Goal: Task Accomplishment & Management: Complete application form

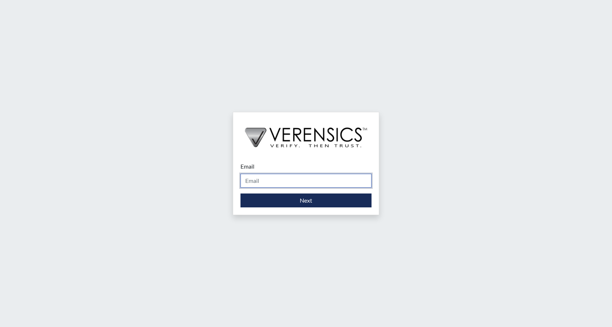
click at [269, 183] on input "Email" at bounding box center [306, 181] width 131 height 14
type input "[PERSON_NAME][EMAIL_ADDRESS][PERSON_NAME][DOMAIN_NAME]"
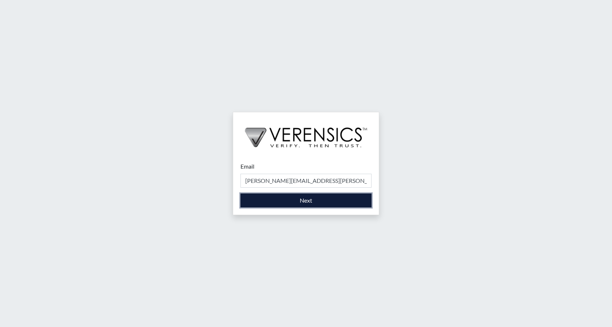
click at [269, 203] on button "Next" at bounding box center [306, 201] width 131 height 14
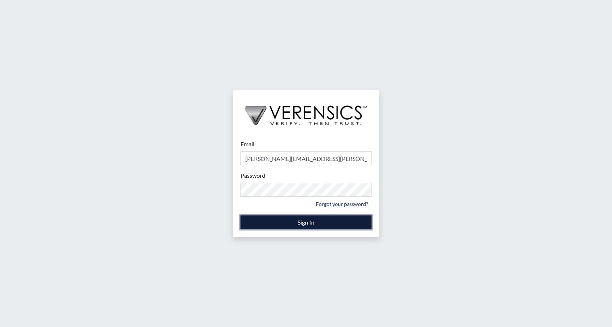
click at [325, 222] on button "Sign In" at bounding box center [306, 223] width 131 height 14
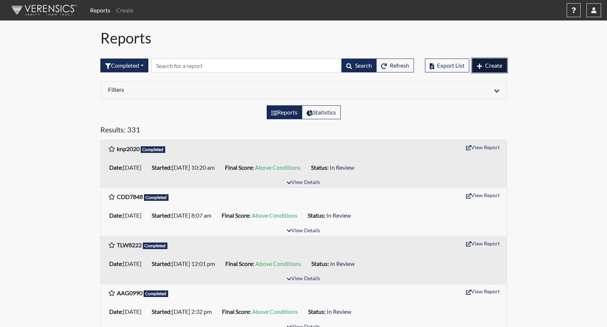
click at [486, 64] on span "Create" at bounding box center [493, 65] width 17 height 7
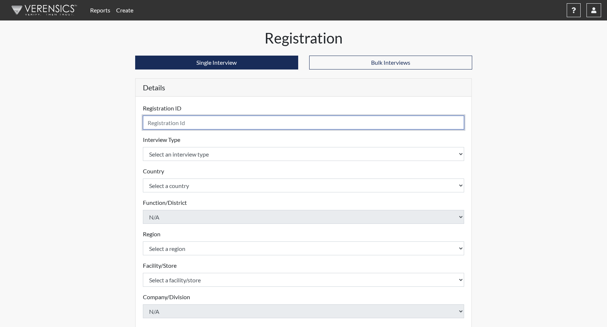
click at [229, 126] on input "text" at bounding box center [304, 123] width 322 height 14
type input "kdi6741"
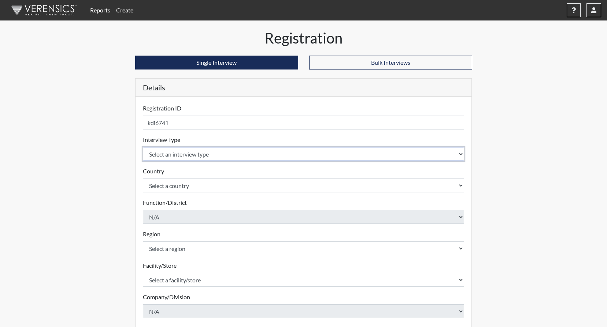
click at [462, 156] on select "Select an interview type Corrections Pre-Employment" at bounding box center [304, 154] width 322 height 14
select select "ff733e93-e1bf-11ea-9c9f-0eff0cf7eb8f"
click at [143, 147] on select "Select an interview type Corrections Pre-Employment" at bounding box center [304, 154] width 322 height 14
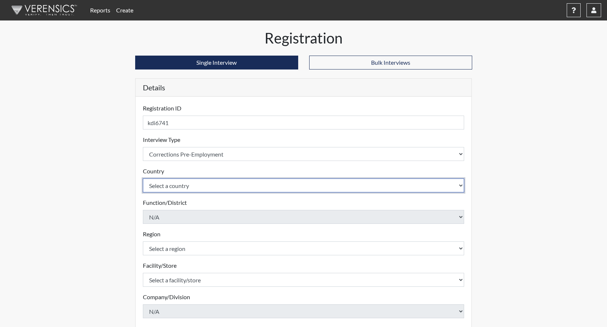
click at [460, 184] on select "Select a country [GEOGRAPHIC_DATA] [GEOGRAPHIC_DATA]" at bounding box center [304, 186] width 322 height 14
select select "united-states-of-[GEOGRAPHIC_DATA]"
click at [143, 179] on select "Select a country [GEOGRAPHIC_DATA] [GEOGRAPHIC_DATA]" at bounding box center [304, 186] width 322 height 14
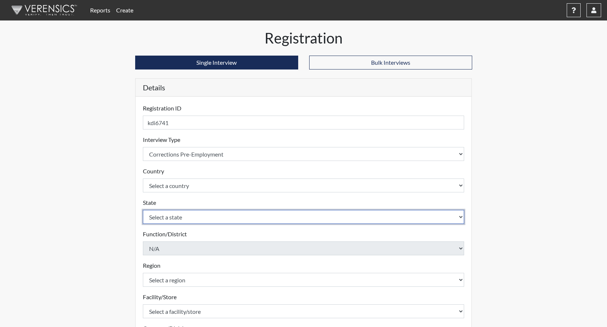
click at [462, 217] on select "Select a state [US_STATE] [US_STATE] [US_STATE] [US_STATE] [US_STATE] [US_STATE…" at bounding box center [304, 217] width 322 height 14
select select "GA"
click at [143, 210] on select "Select a state [US_STATE] [US_STATE] [US_STATE] [US_STATE] [US_STATE] [US_STATE…" at bounding box center [304, 217] width 322 height 14
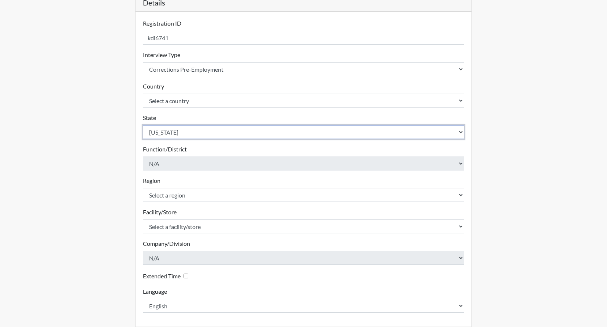
scroll to position [110, 0]
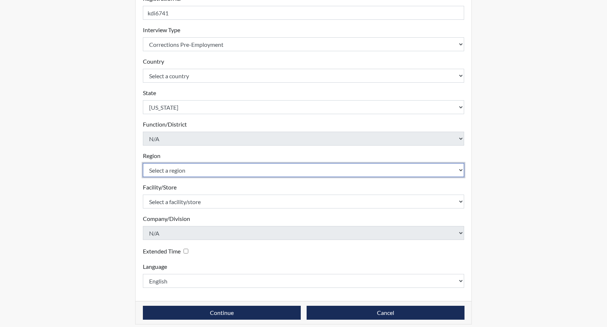
click at [459, 173] on select "Select a region [GEOGRAPHIC_DATA]" at bounding box center [304, 170] width 322 height 14
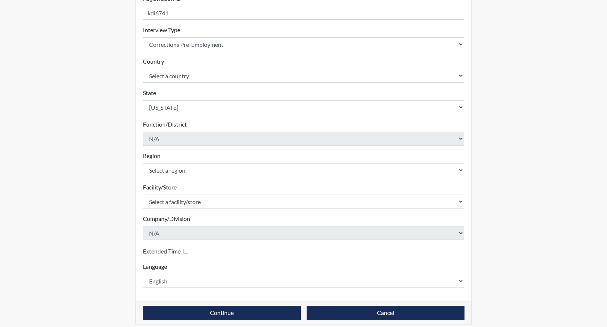
click at [295, 189] on div "Facility/Store Select a facility/store GD&CP SMU*+ Please select a facility/sto…" at bounding box center [304, 196] width 322 height 26
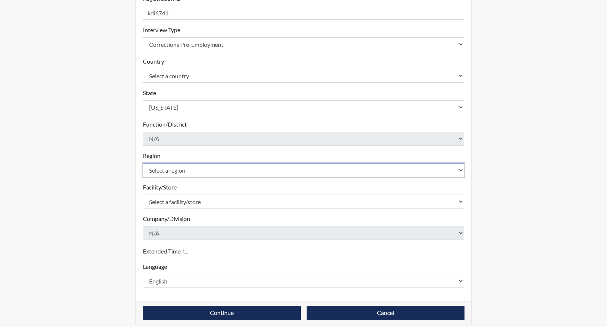
click at [458, 170] on select "Select a region [GEOGRAPHIC_DATA]" at bounding box center [304, 170] width 322 height 14
select select "8bdab1f8-09d2-48bf-ae6d-f2dae3084107"
click at [143, 163] on select "Select a region [GEOGRAPHIC_DATA]" at bounding box center [304, 170] width 322 height 14
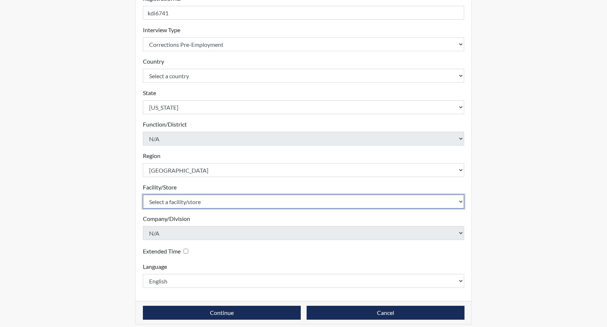
click at [458, 206] on select "Select a facility/store GD&CP SMU*+" at bounding box center [304, 202] width 322 height 14
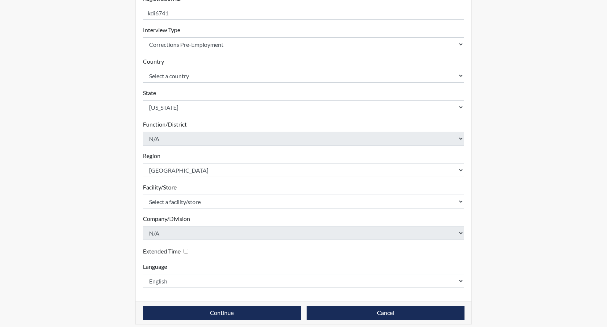
click at [316, 221] on div "Company/Division N/A Please select a company/division." at bounding box center [304, 228] width 322 height 26
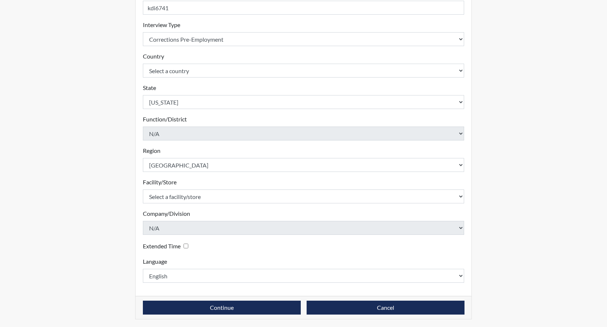
scroll to position [116, 0]
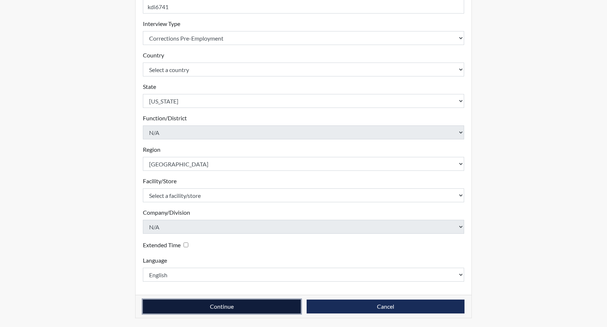
click at [227, 308] on button "Continue" at bounding box center [222, 307] width 158 height 14
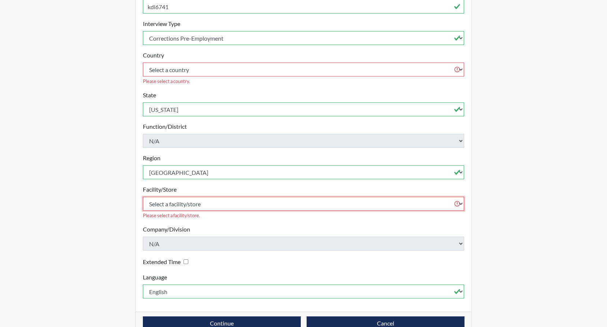
click at [455, 197] on select "Select a facility/store GD&CP SMU*+" at bounding box center [304, 204] width 322 height 14
click at [321, 216] on form "Registration ID kdi6741 Please provide a registration ID. Interview Type Select…" at bounding box center [304, 143] width 322 height 311
click at [457, 197] on select "Select a facility/store GD&CP SMU*+" at bounding box center [304, 204] width 322 height 14
select select "43ff33d3-b326-4461-b740-f0025afaca61"
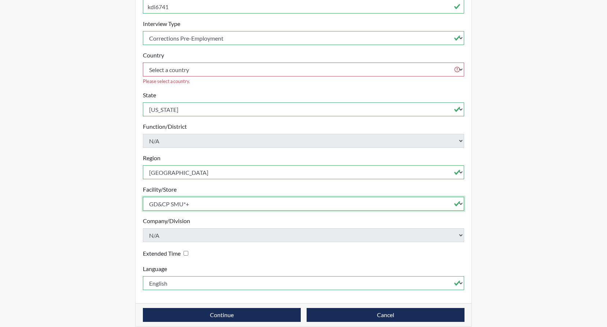
click at [143, 197] on select "Select a facility/store GD&CP SMU*+" at bounding box center [304, 204] width 322 height 14
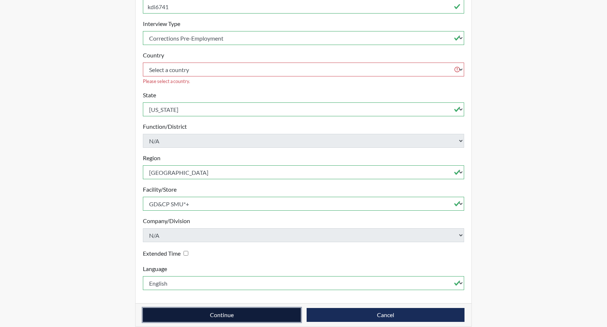
click at [241, 308] on button "Continue" at bounding box center [222, 315] width 158 height 14
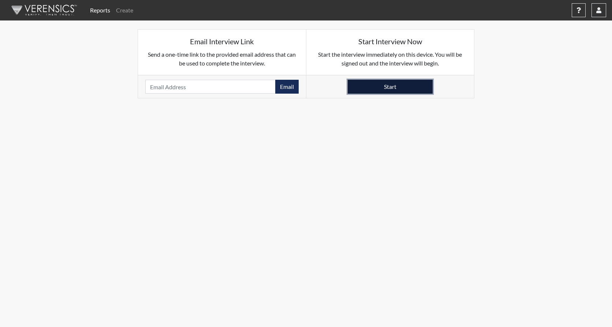
click at [390, 88] on button "Start" at bounding box center [390, 87] width 85 height 14
